Goal: Find contact information: Find contact information

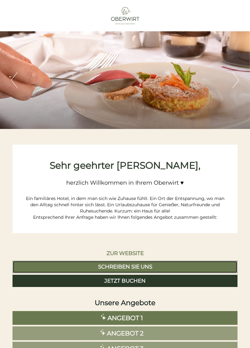
click at [201, 267] on link "Schreiben Sie uns" at bounding box center [125, 267] width 225 height 13
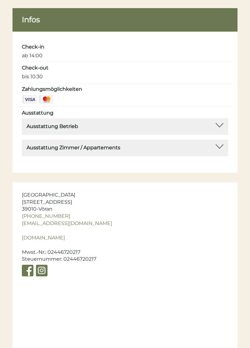
scroll to position [3181, 0]
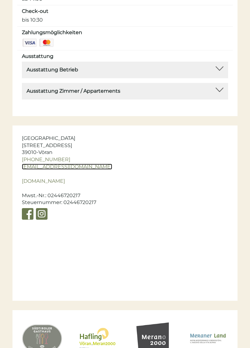
click at [74, 164] on link "[EMAIL_ADDRESS][DOMAIN_NAME]" at bounding box center [67, 167] width 90 height 6
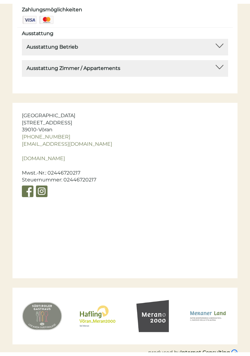
scroll to position [3203, 0]
